Goal: Task Accomplishment & Management: Complete application form

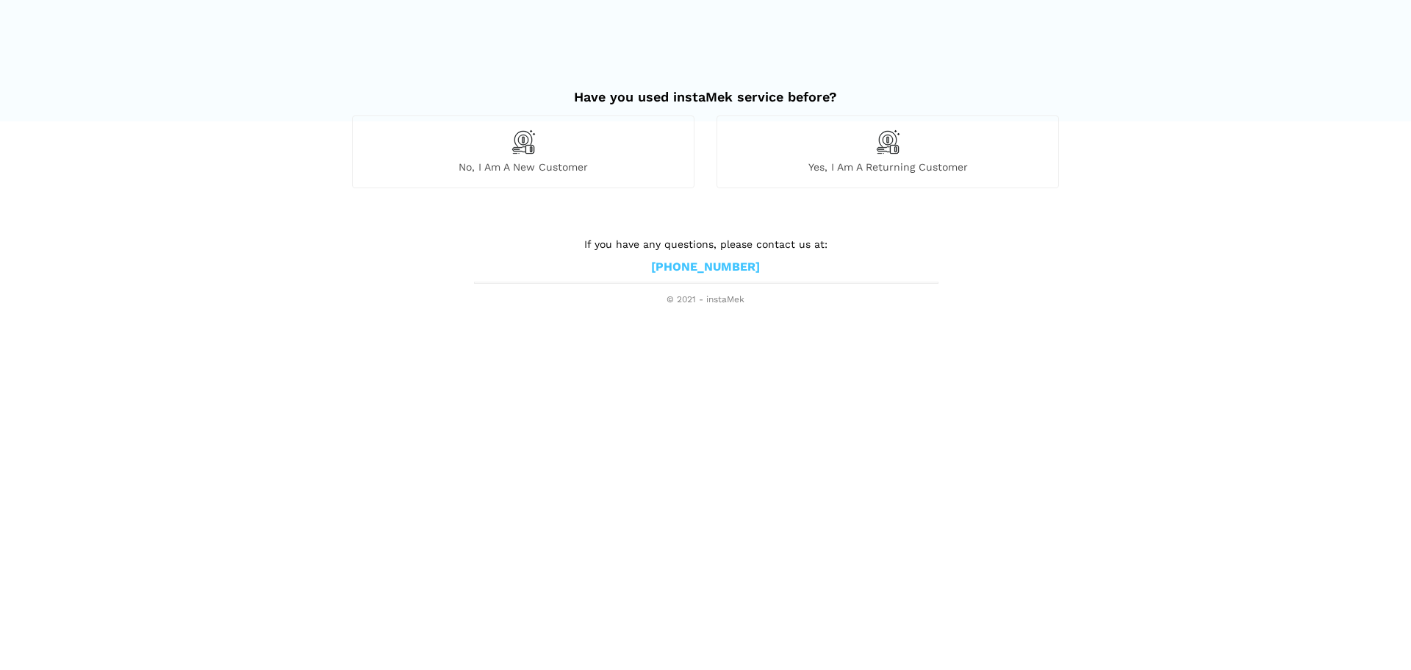
click at [548, 147] on div "No, I am a new customer" at bounding box center [523, 151] width 342 height 72
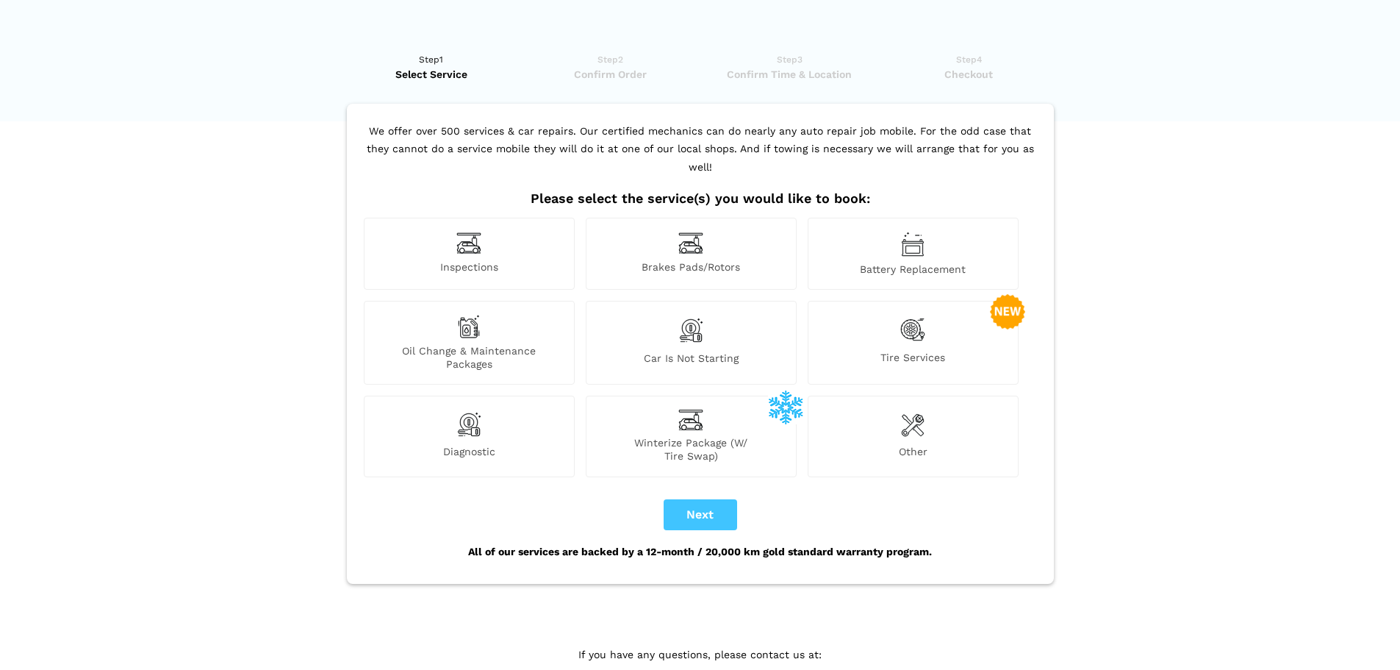
click at [941, 240] on div "Battery Replacement" at bounding box center [913, 254] width 211 height 72
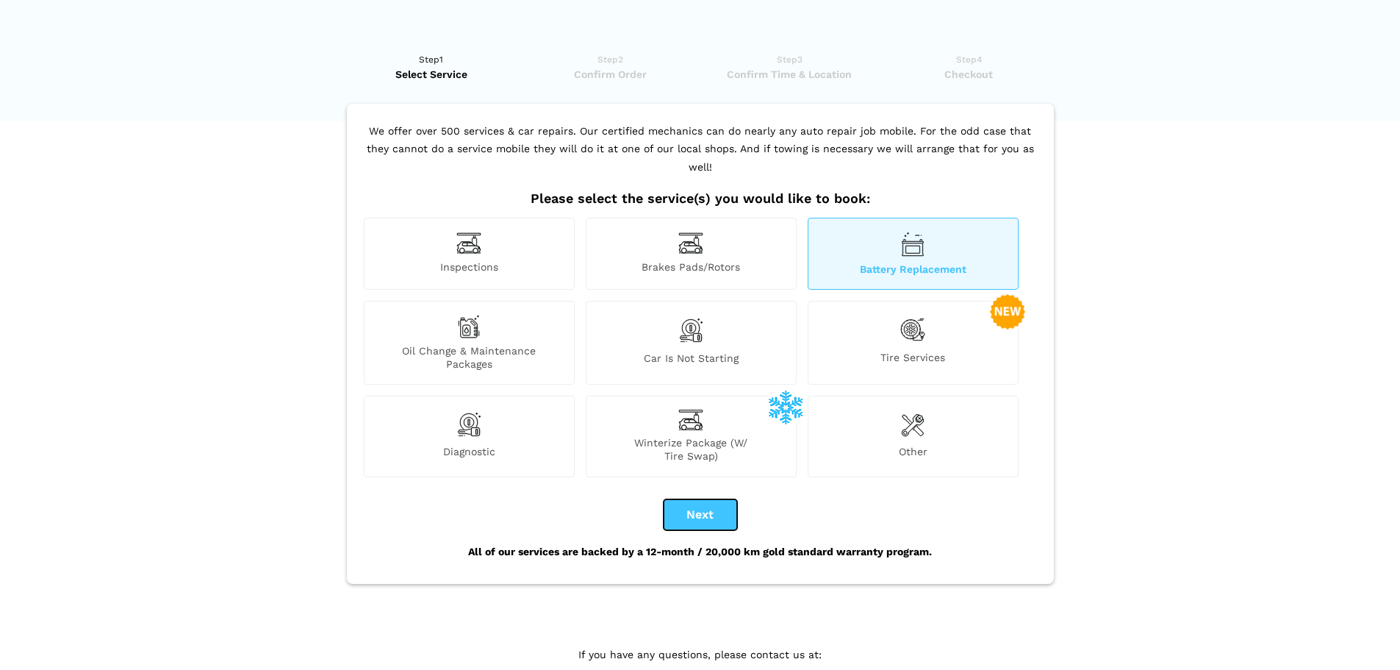
click at [706, 499] on button "Next" at bounding box center [700, 514] width 73 height 31
checkbox input "true"
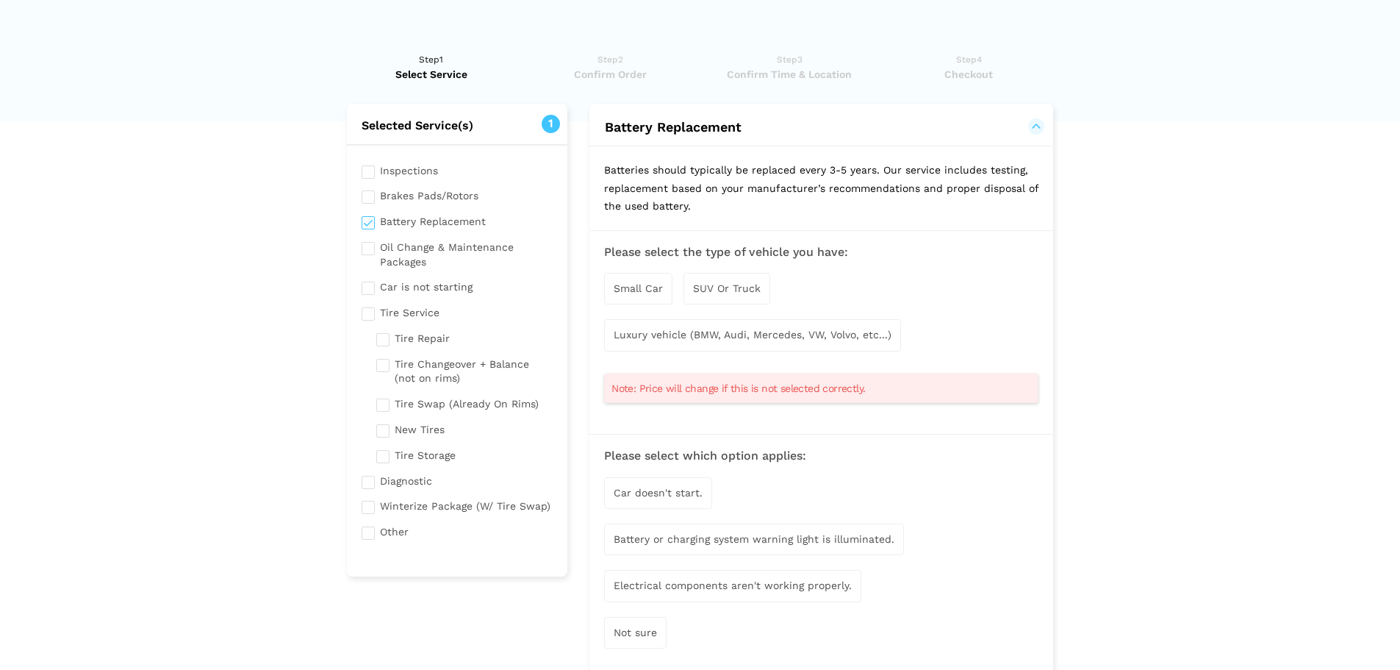
click at [733, 327] on div "Luxury vehicle (BMW, Audi, Mercedes, VW, Volvo, etc...)" at bounding box center [752, 335] width 297 height 32
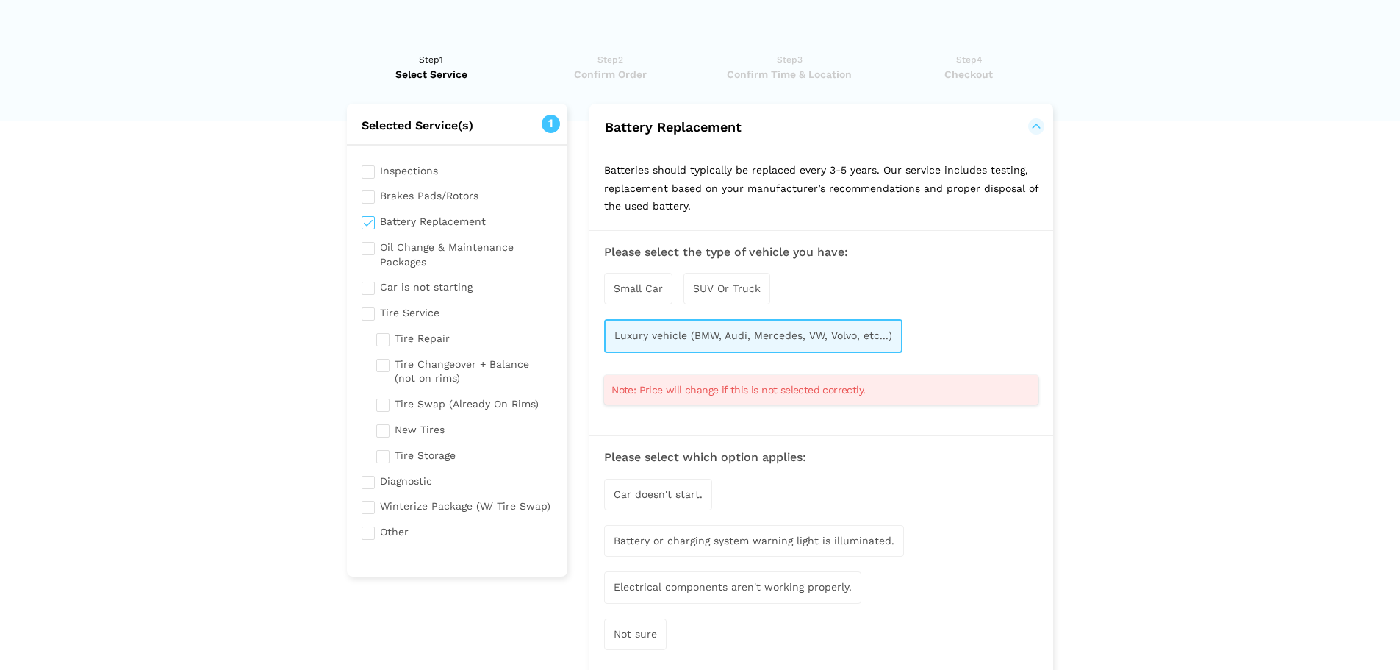
scroll to position [174, 0]
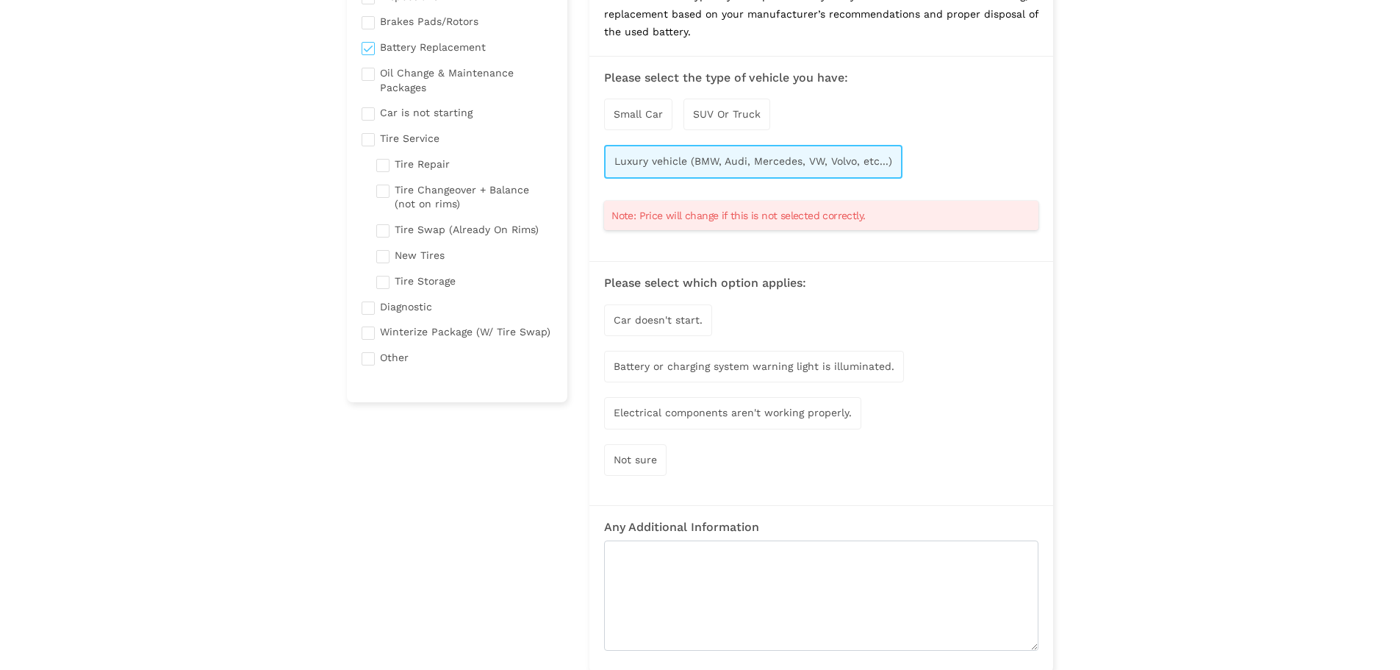
click at [684, 330] on div "Car doesn't start." at bounding box center [658, 320] width 108 height 32
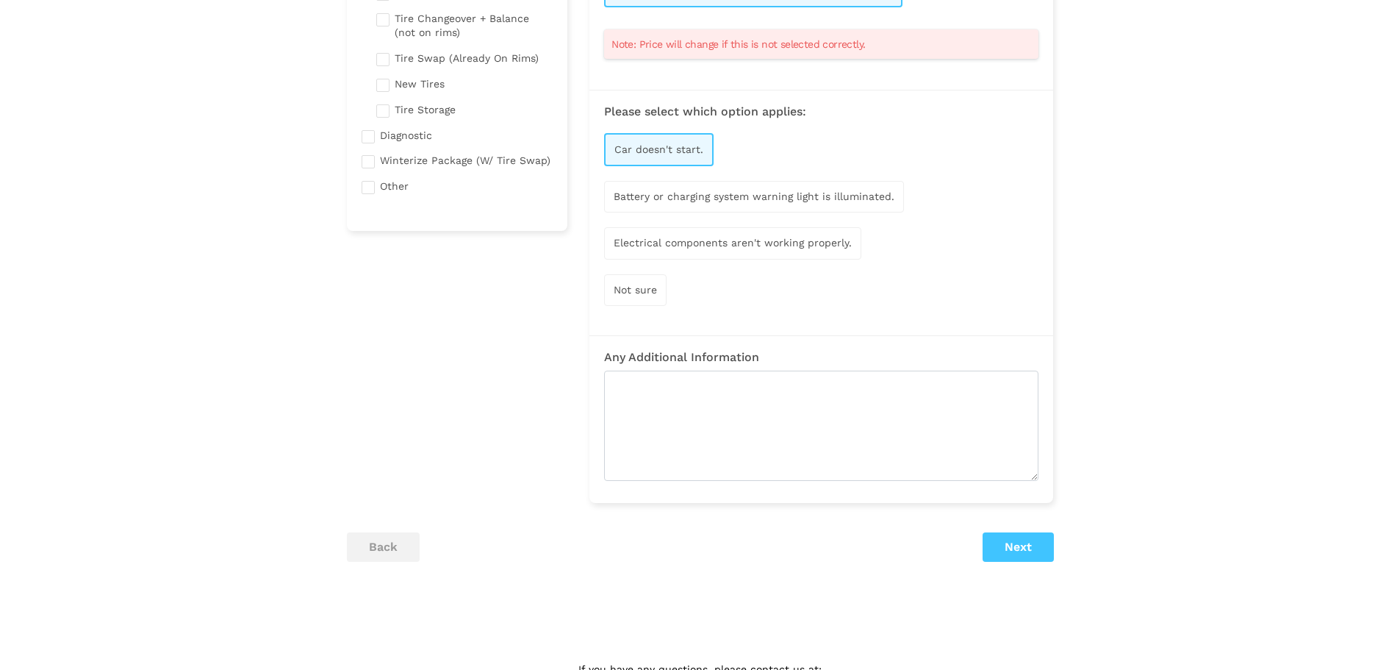
scroll to position [345, 0]
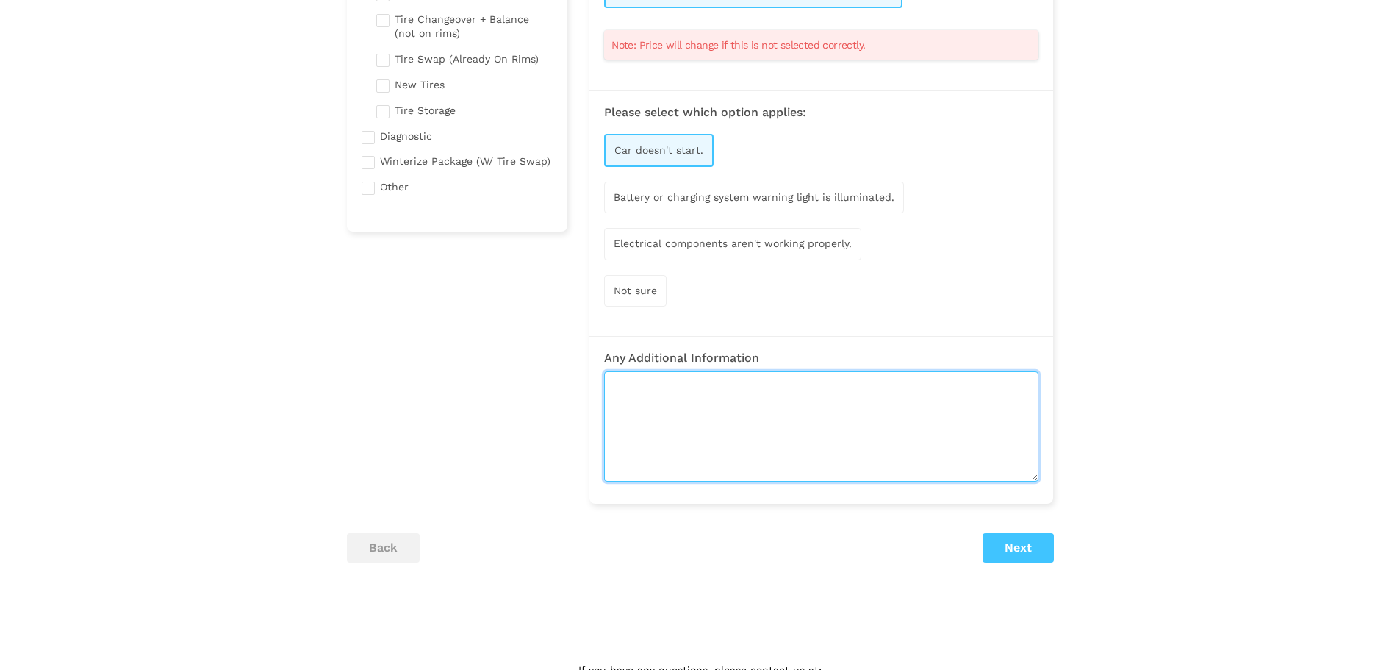
click at [848, 398] on textarea at bounding box center [821, 426] width 434 height 110
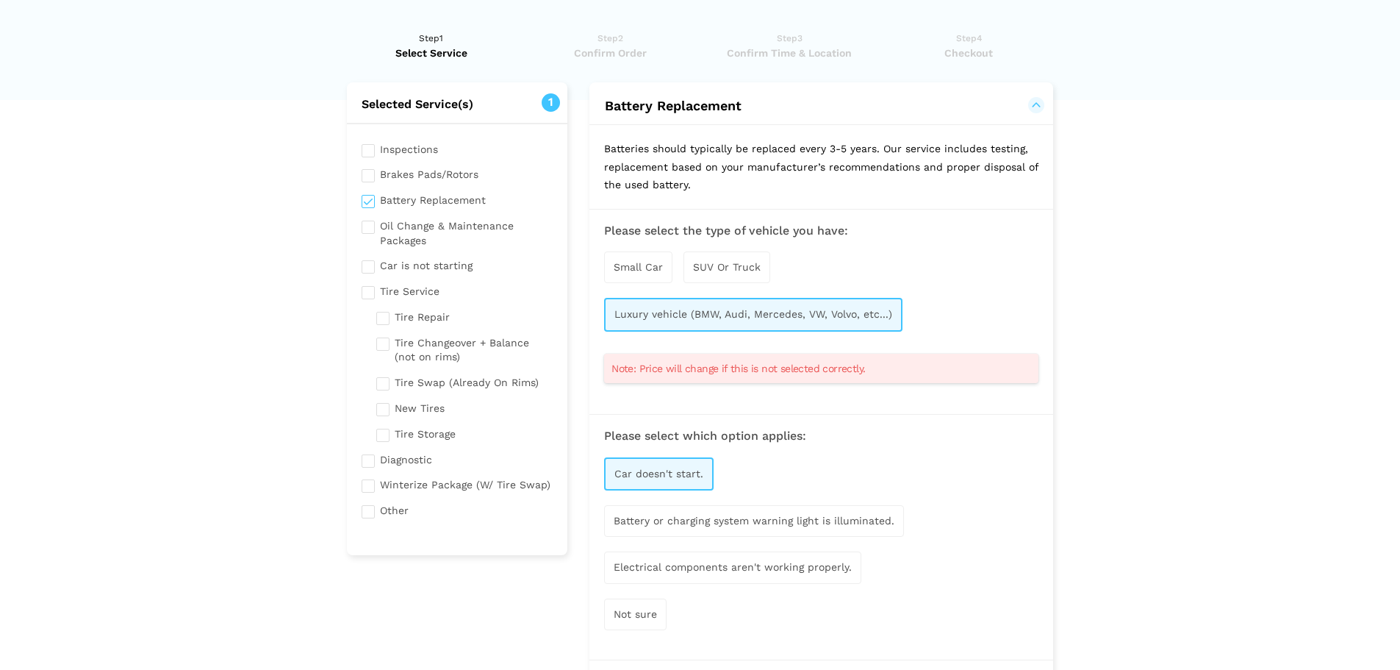
scroll to position [345, 0]
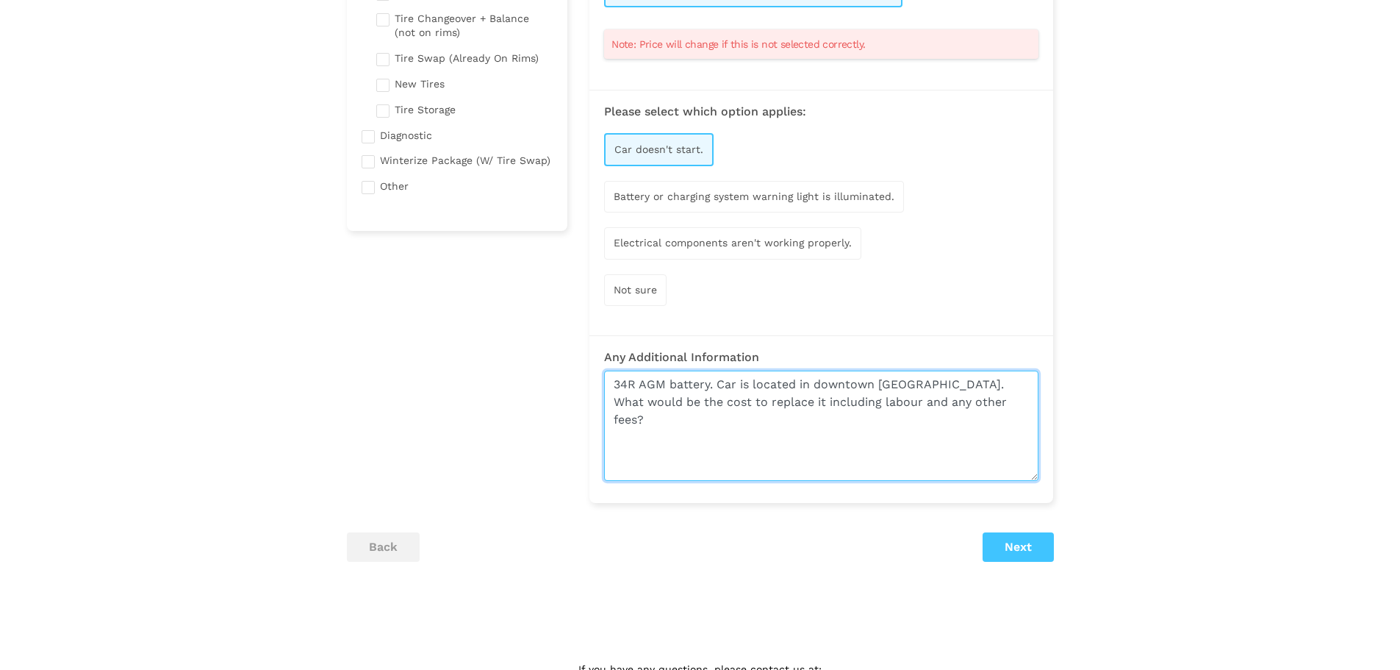
type textarea "34R AGM battery. Car is located in downtown [GEOGRAPHIC_DATA]. What would be th…"
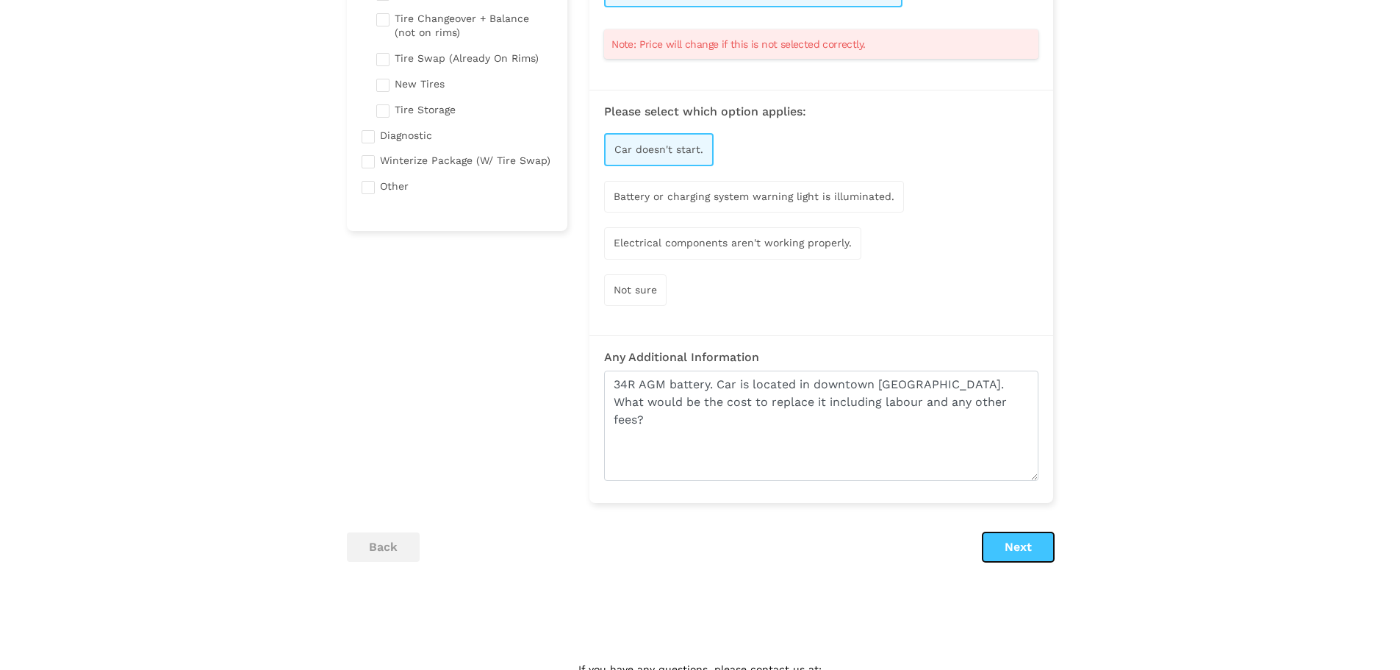
click at [1007, 545] on button "Next" at bounding box center [1018, 546] width 71 height 29
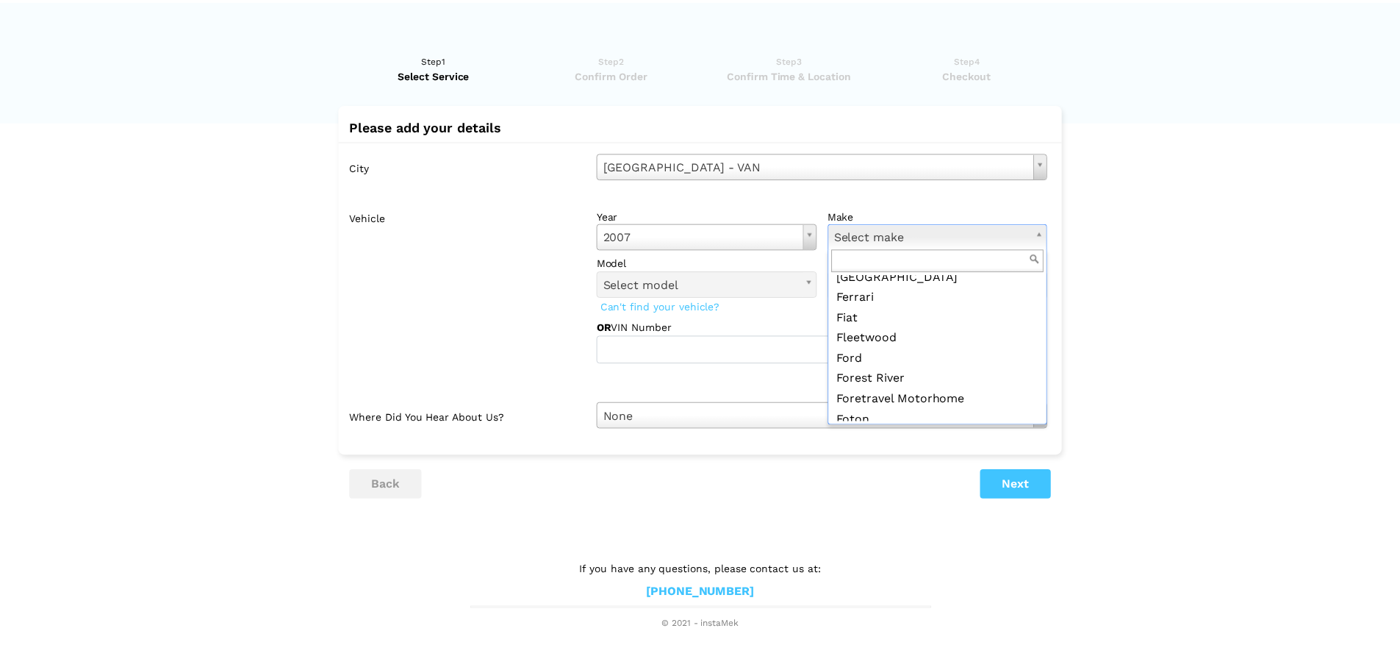
scroll to position [573, 0]
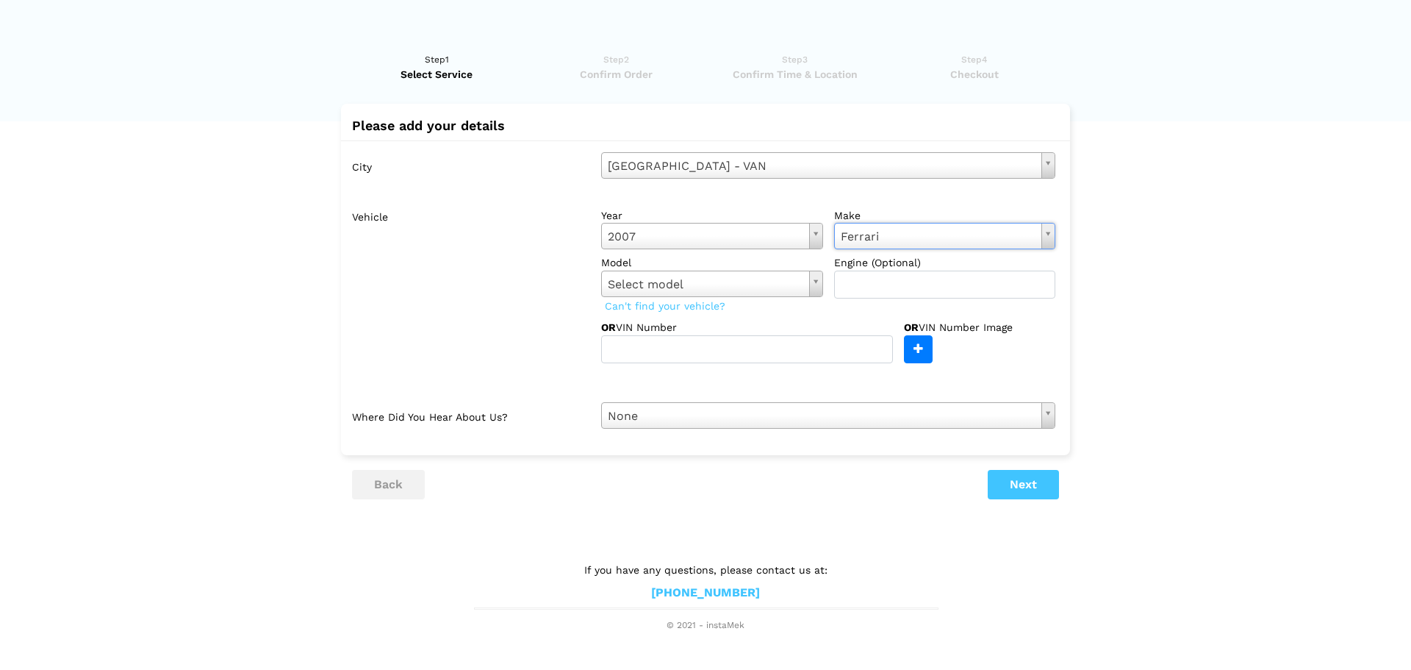
click at [738, 268] on label "model" at bounding box center [712, 262] width 222 height 15
click at [869, 281] on input "text" at bounding box center [945, 284] width 222 height 28
click at [1039, 487] on button "Next" at bounding box center [1023, 484] width 71 height 29
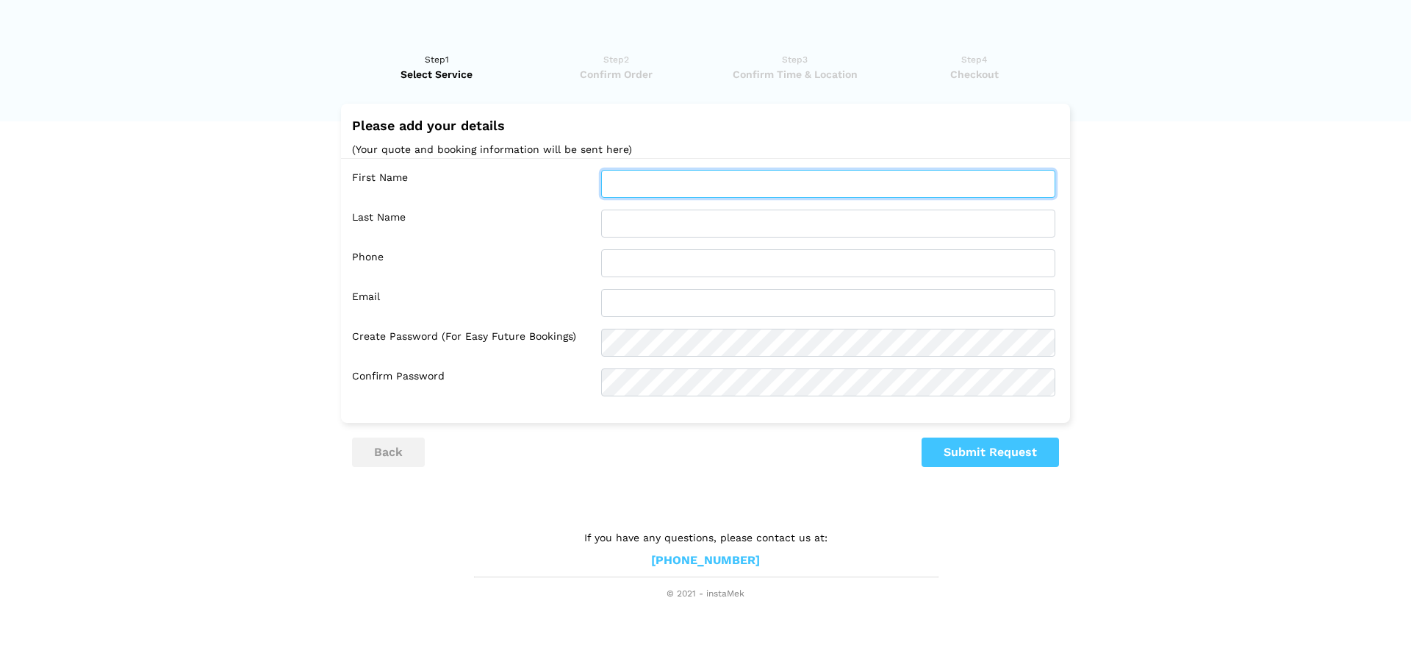
click at [652, 178] on input "text" at bounding box center [828, 184] width 454 height 28
type input "[PERSON_NAME]"
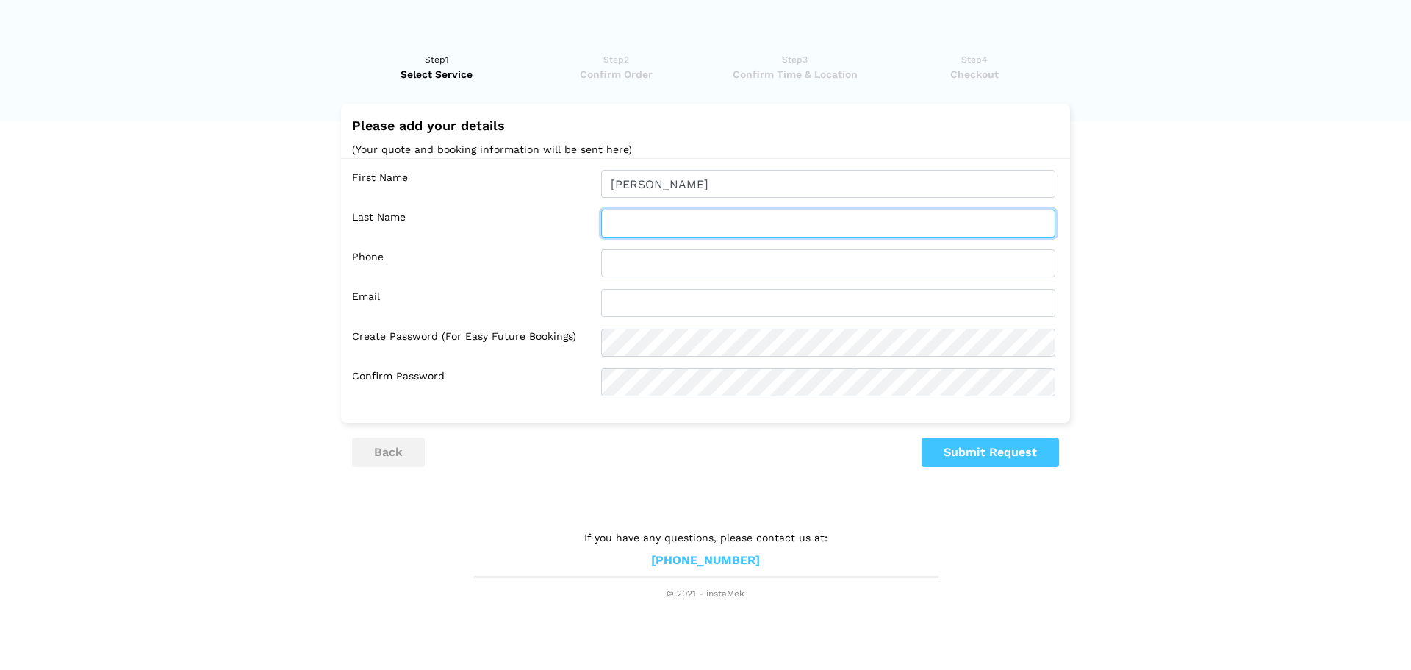
type input "Holend"
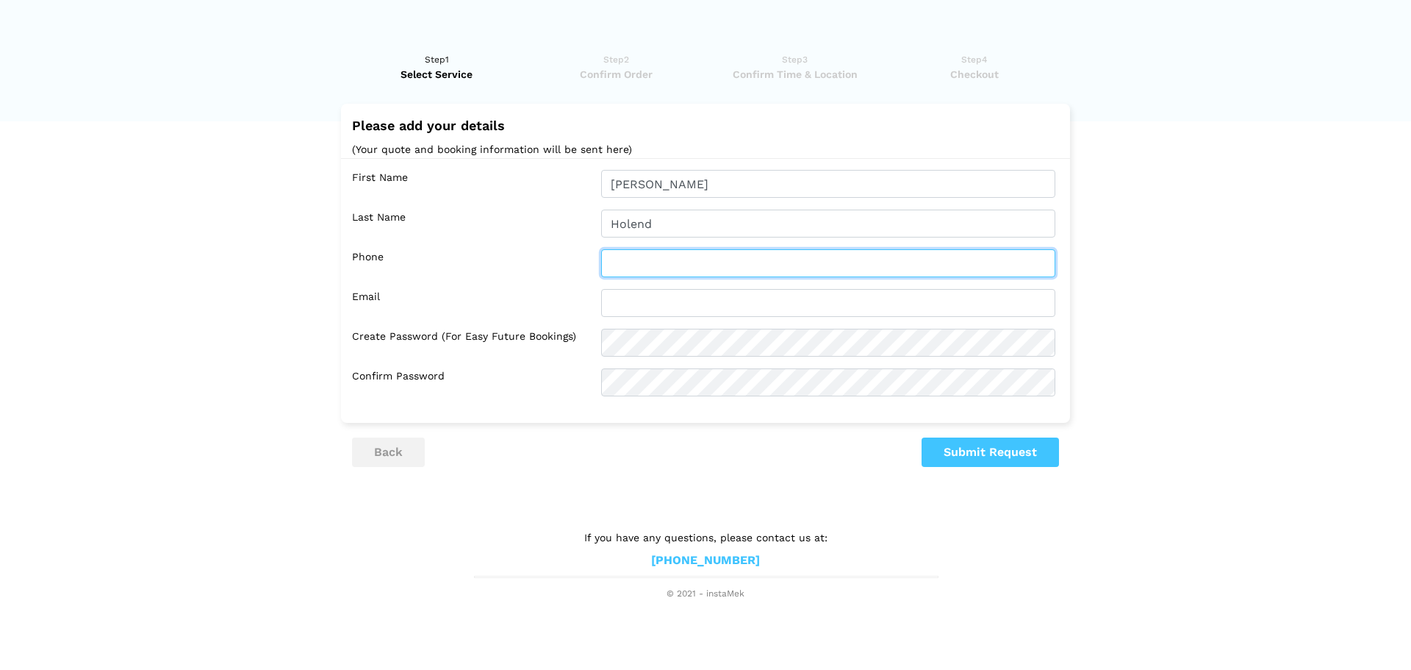
type input "2368883338"
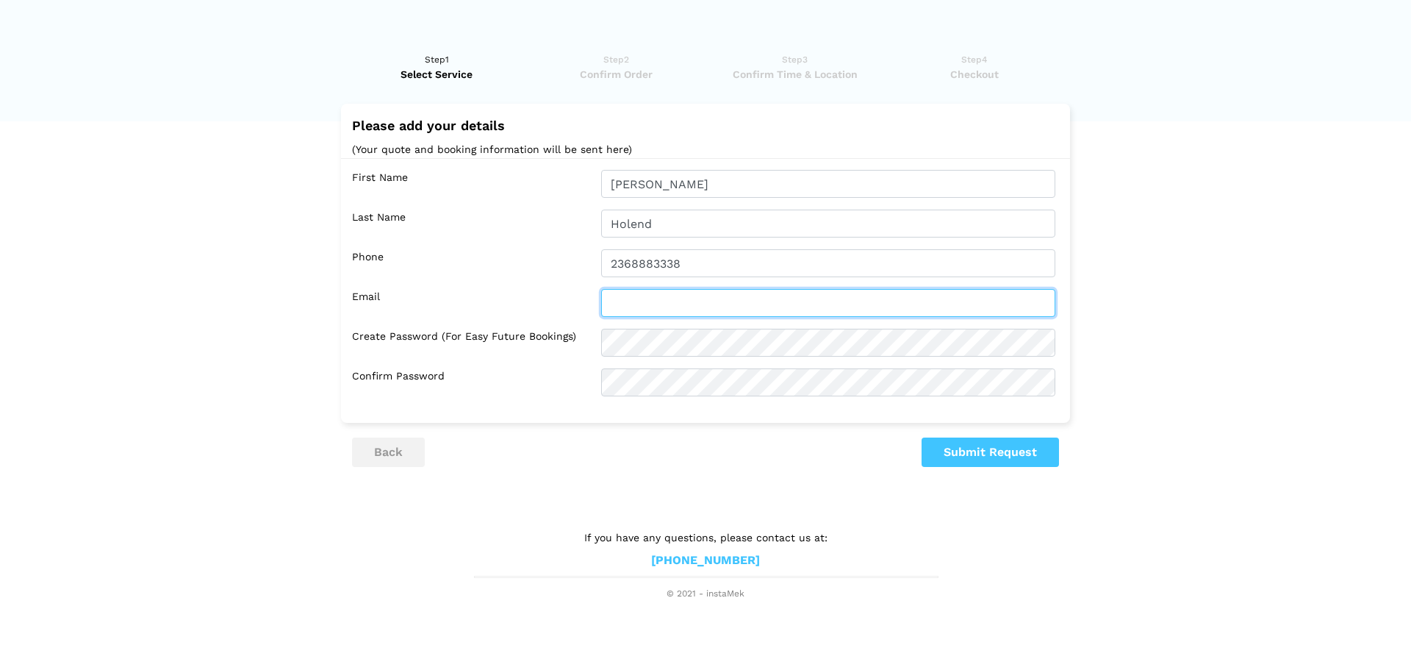
type input "[EMAIL_ADDRESS][DOMAIN_NAME]"
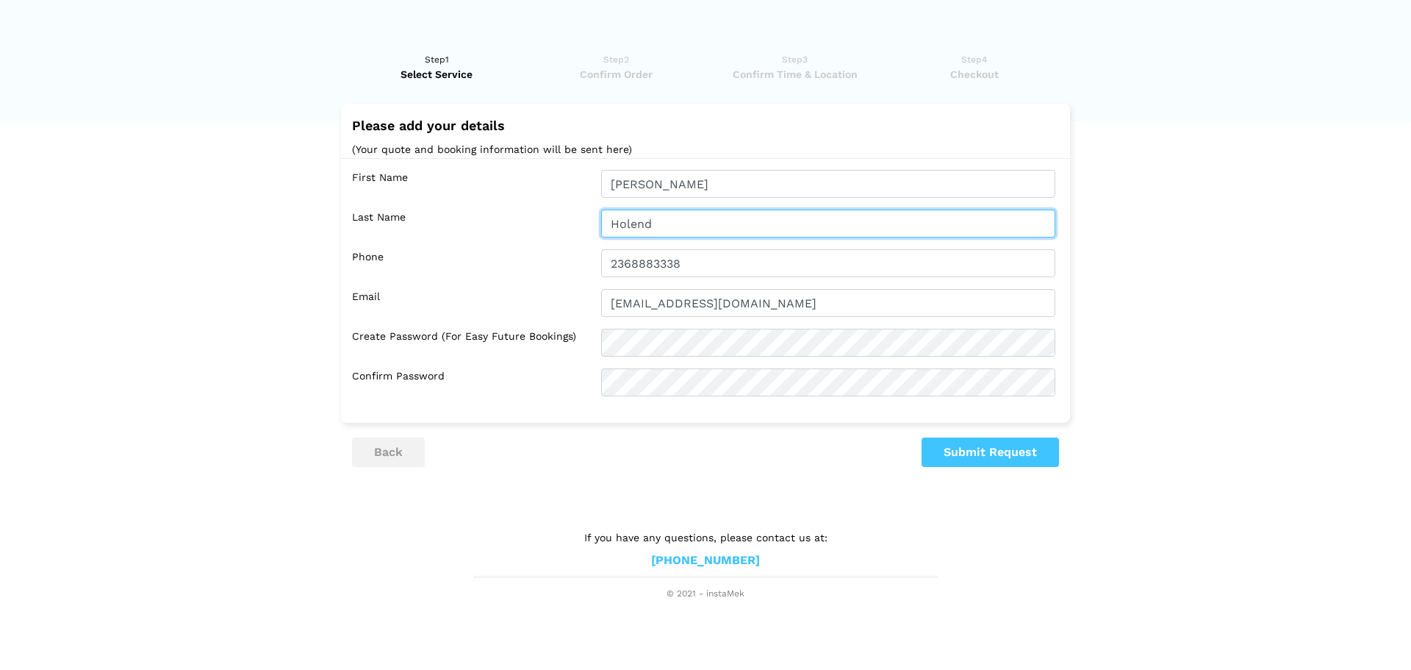
drag, startPoint x: 663, startPoint y: 210, endPoint x: 616, endPoint y: 219, distance: 47.9
click at [616, 219] on input "Holend" at bounding box center [828, 223] width 454 height 28
type input "H"
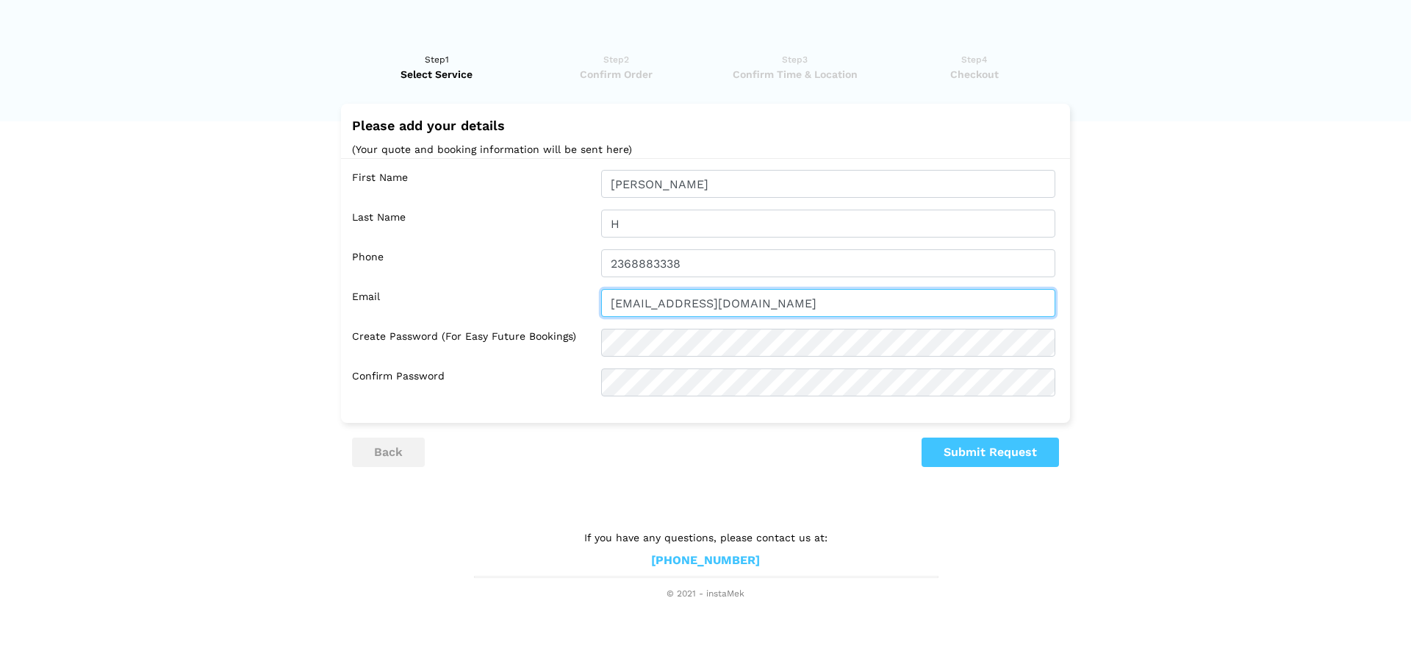
drag, startPoint x: 646, startPoint y: 304, endPoint x: 531, endPoint y: 295, distance: 115.7
click at [531, 295] on div "Email [EMAIL_ADDRESS][DOMAIN_NAME]" at bounding box center [709, 303] width 714 height 28
type input "[EMAIL_ADDRESS][DOMAIN_NAME]"
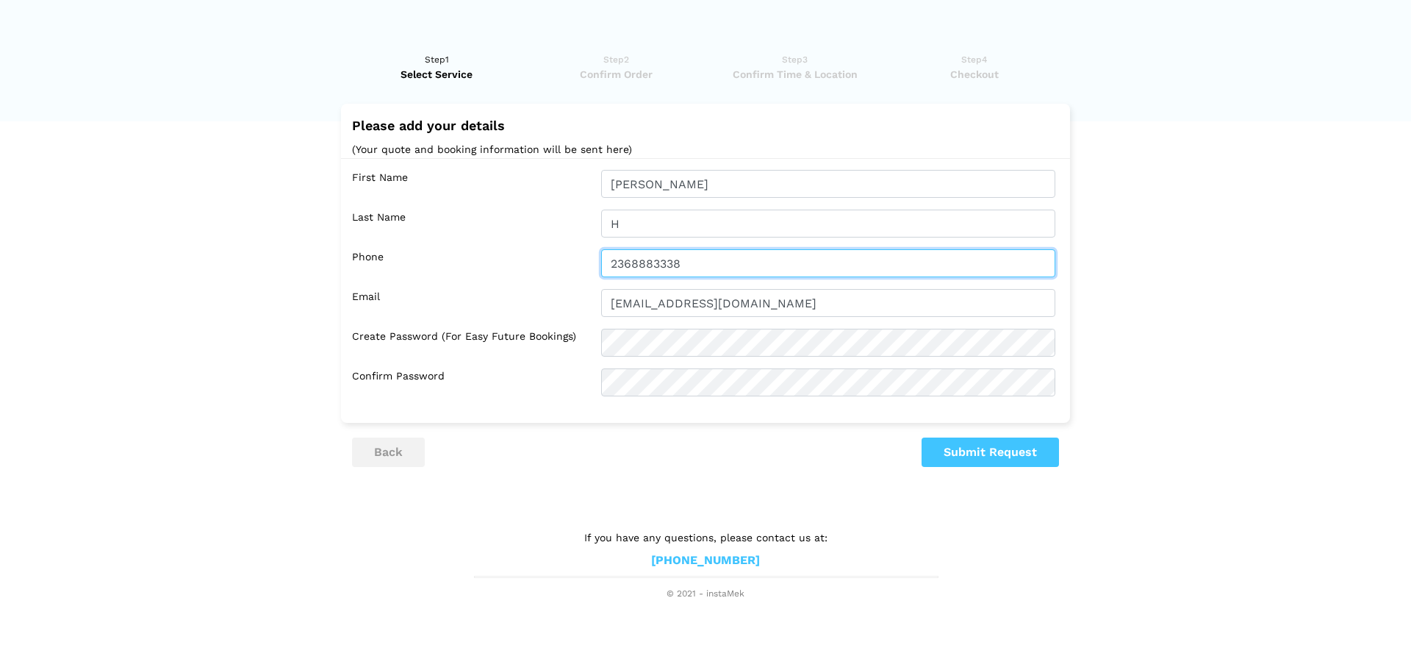
drag, startPoint x: 697, startPoint y: 265, endPoint x: 539, endPoint y: 265, distance: 158.0
click at [539, 265] on div "Phone 2368883338" at bounding box center [709, 263] width 714 height 28
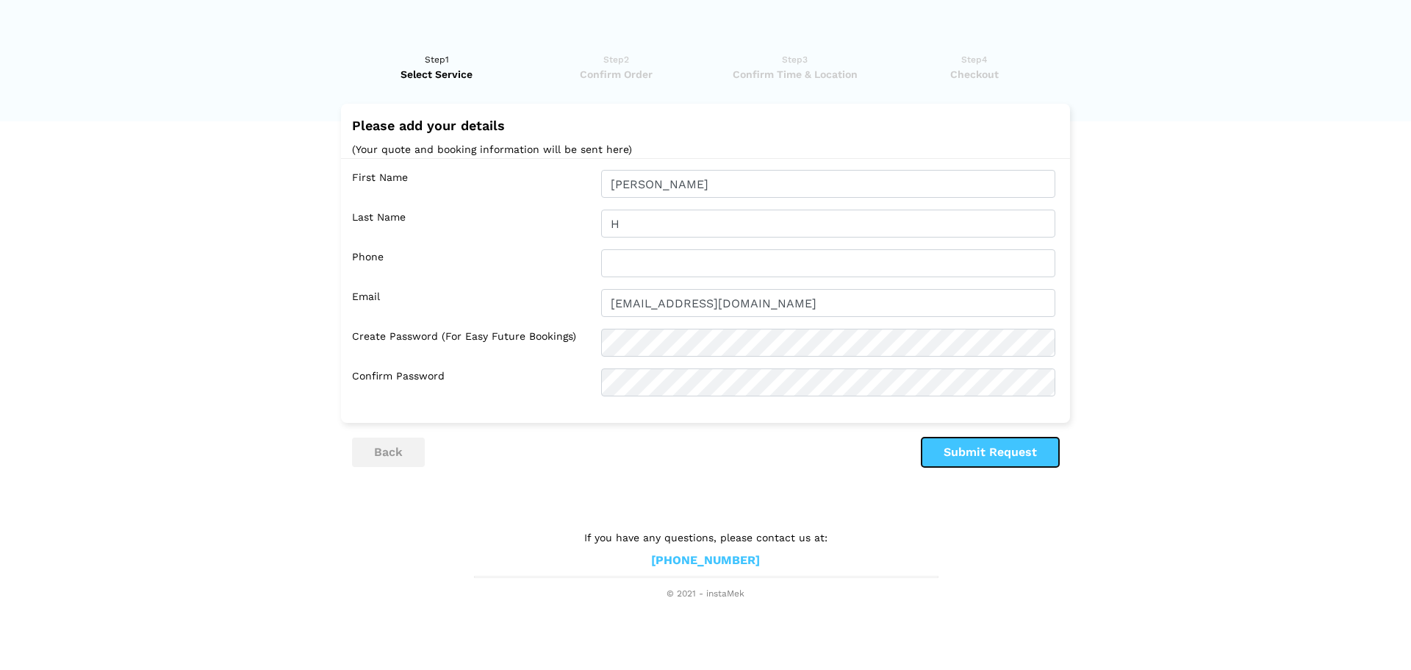
click at [966, 457] on button "Submit Request" at bounding box center [990, 451] width 137 height 29
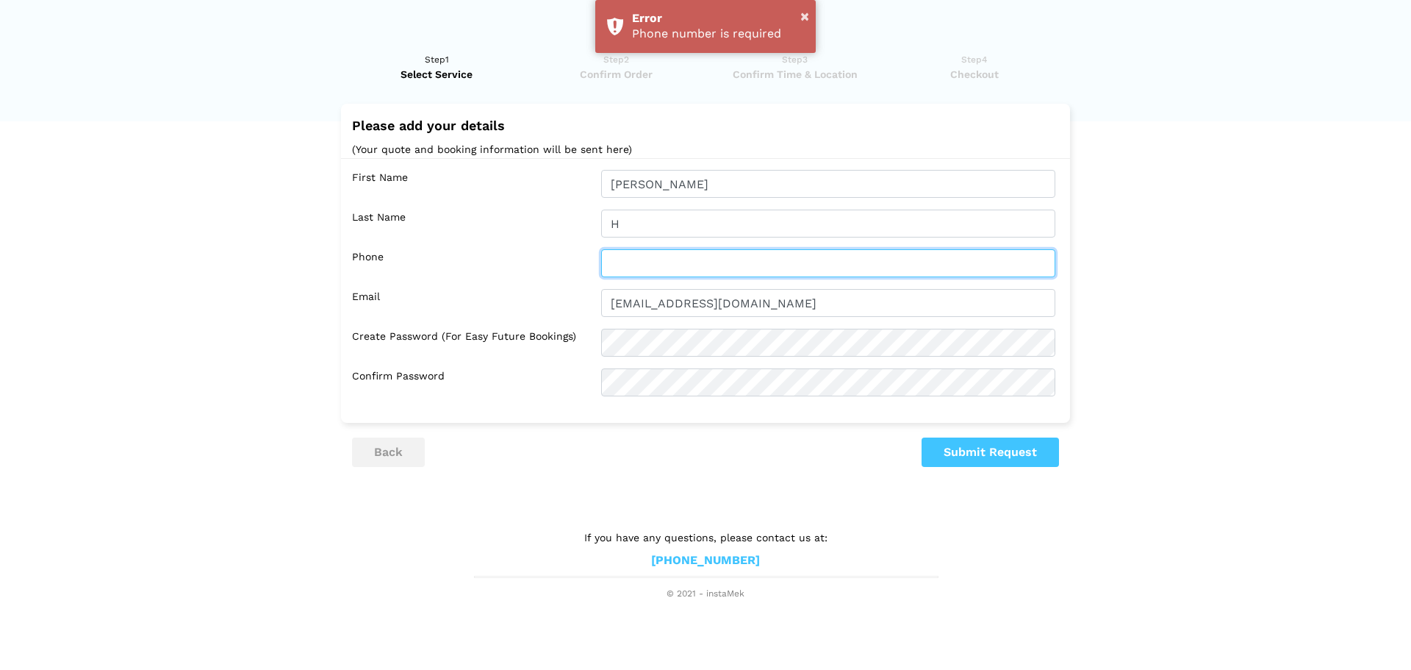
click at [667, 265] on input "text" at bounding box center [828, 263] width 454 height 28
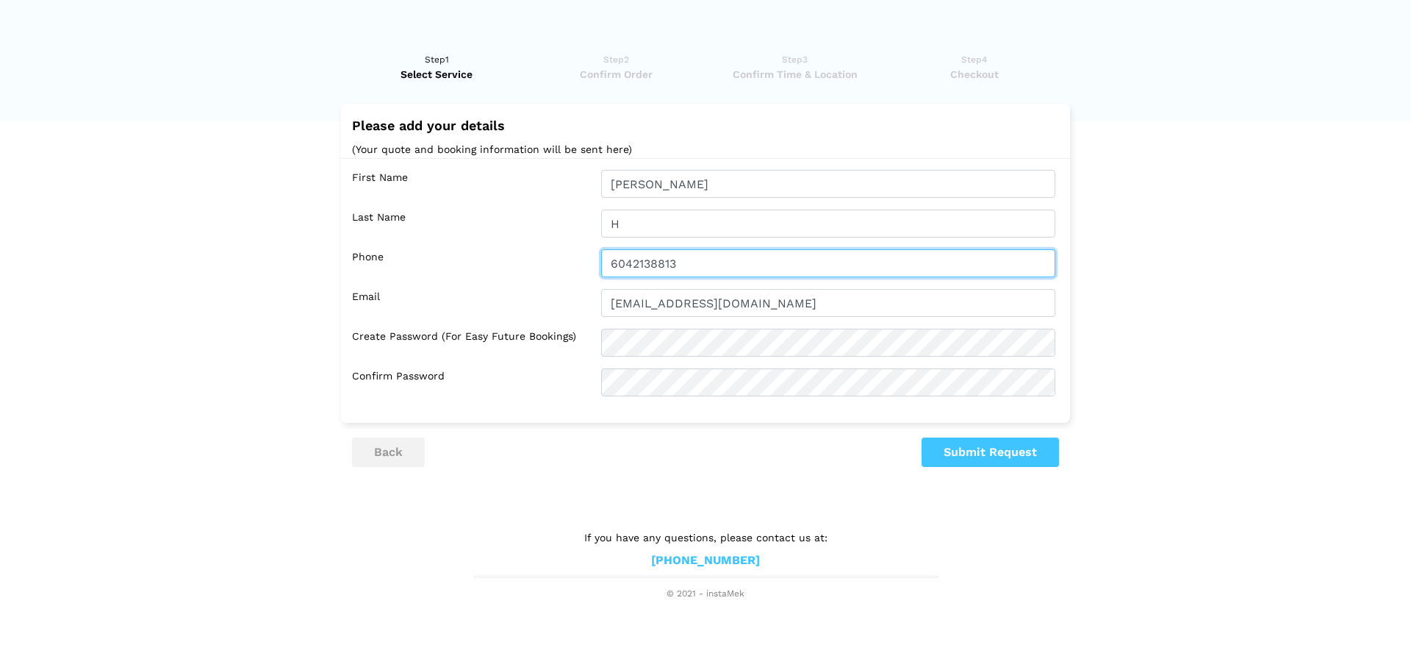
type input "6042138813"
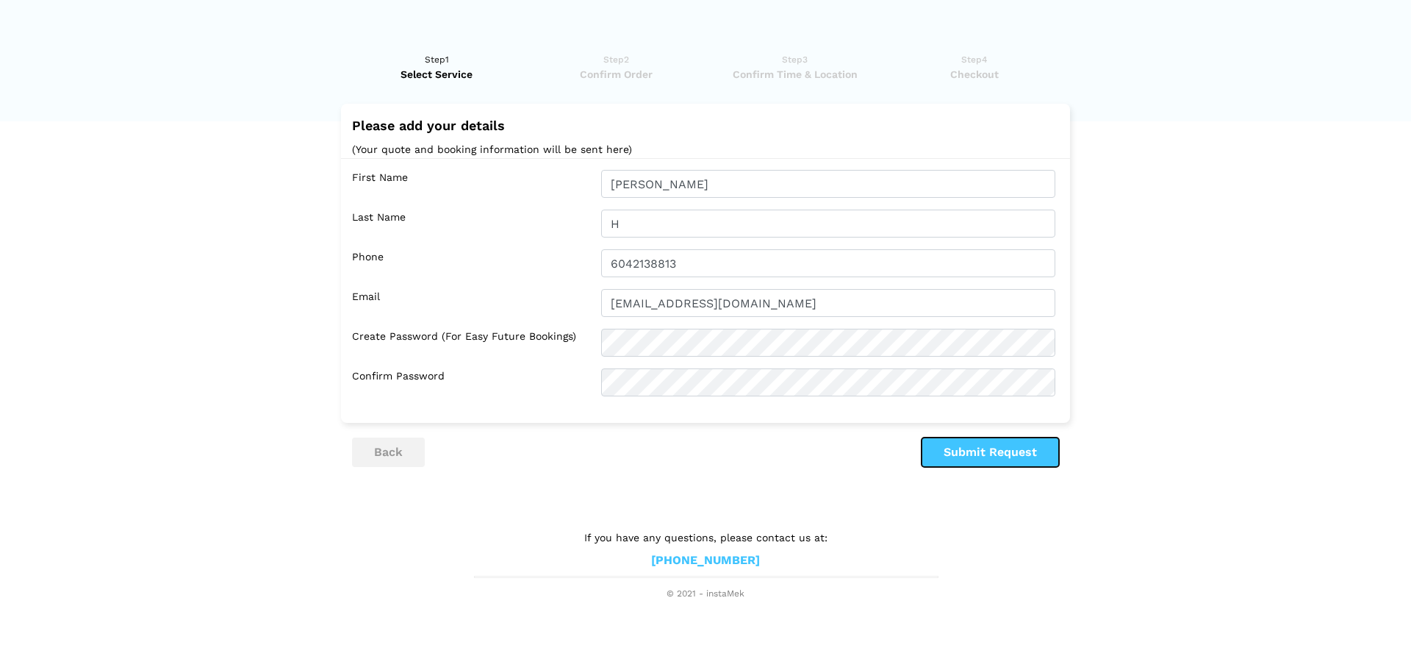
click at [979, 450] on button "Submit Request" at bounding box center [990, 451] width 137 height 29
click at [977, 447] on button "Submit Request" at bounding box center [990, 451] width 137 height 29
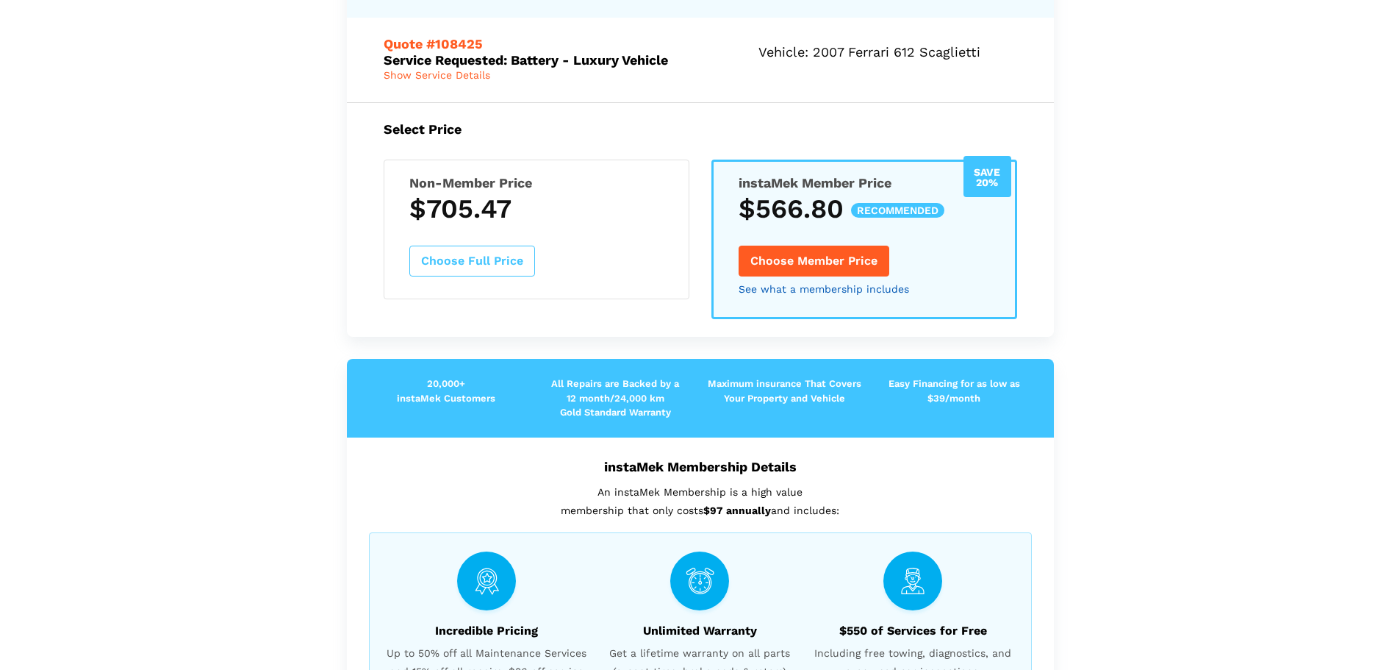
scroll to position [166, 0]
click at [811, 262] on button "Choose Member Price" at bounding box center [814, 261] width 151 height 31
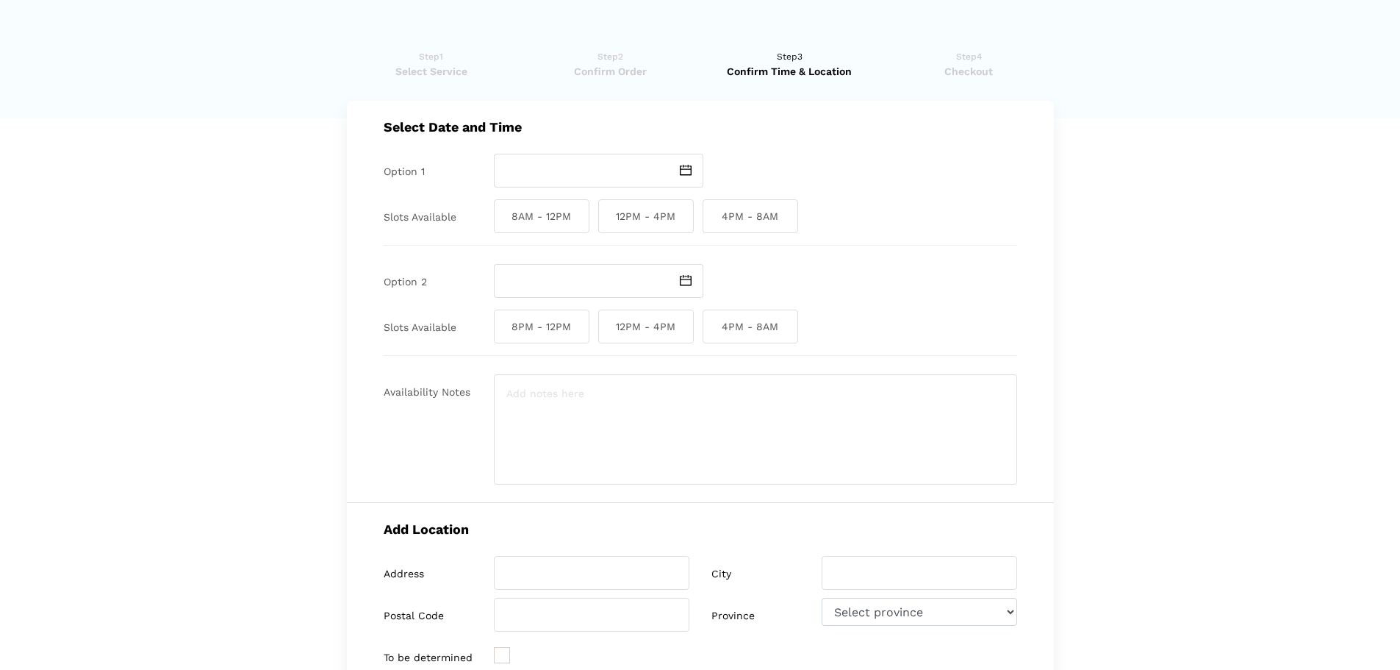
scroll to position [0, 0]
